Goal: Information Seeking & Learning: Learn about a topic

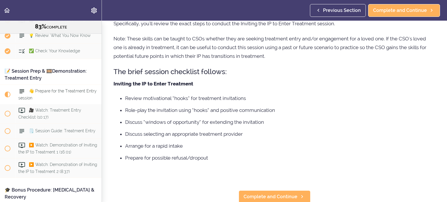
scroll to position [54, 0]
click at [250, 193] on span "Complete and Continue" at bounding box center [271, 196] width 54 height 7
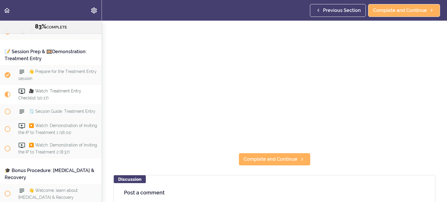
scroll to position [85, 0]
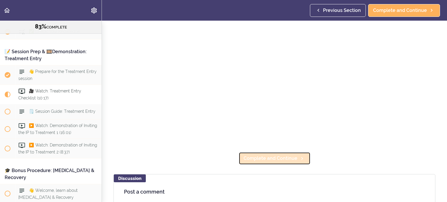
click at [289, 158] on span "Complete and Continue" at bounding box center [271, 158] width 54 height 7
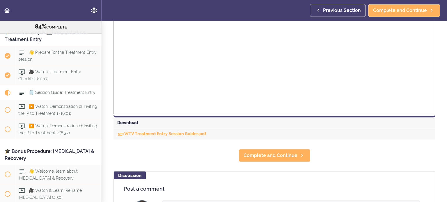
scroll to position [212, 0]
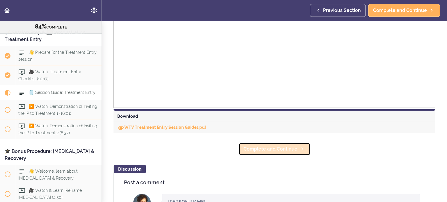
click at [264, 147] on span "Complete and Continue" at bounding box center [271, 149] width 54 height 7
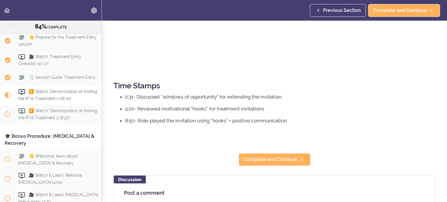
scroll to position [204, 0]
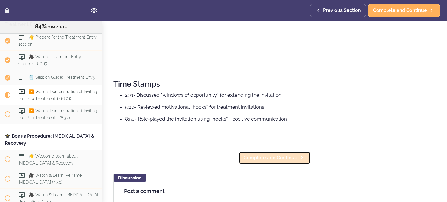
click at [274, 161] on link "Complete and Continue" at bounding box center [275, 158] width 72 height 13
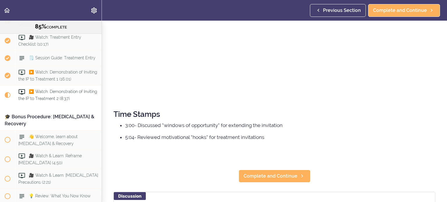
scroll to position [176, 0]
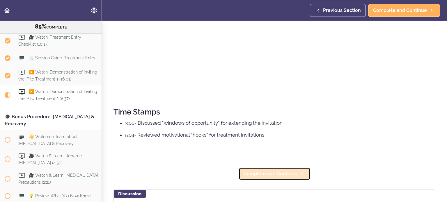
click at [274, 175] on span "Complete and Continue" at bounding box center [271, 174] width 54 height 7
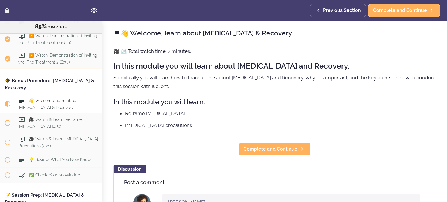
scroll to position [3630, 0]
